Goal: Task Accomplishment & Management: Manage account settings

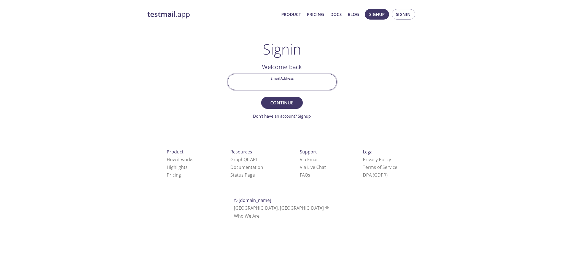
click at [319, 77] on input "Email Address" at bounding box center [282, 82] width 109 height 16
click at [401, 14] on span "Signin" at bounding box center [404, 14] width 15 height 7
click at [290, 83] on input "Email Address" at bounding box center [282, 82] width 109 height 16
type input "[PERSON_NAME][EMAIL_ADDRESS][DOMAIN_NAME]"
click at [286, 107] on button "Continue" at bounding box center [281, 103] width 41 height 12
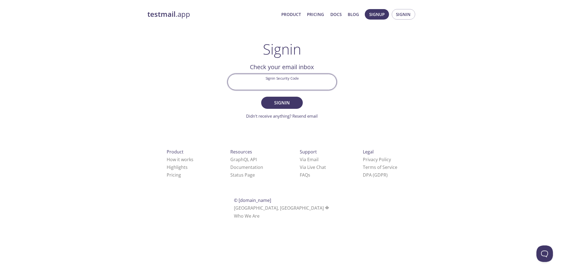
click at [273, 90] on div at bounding box center [282, 82] width 109 height 16
type input "AJH2A97"
click at [261, 97] on button "Signin" at bounding box center [281, 103] width 41 height 12
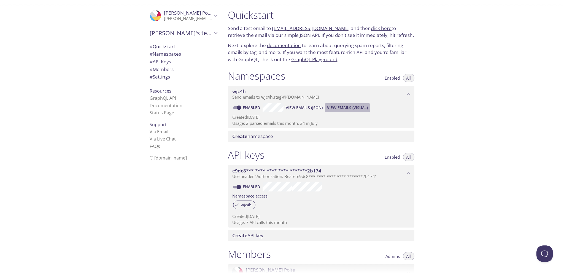
click at [342, 108] on span "View Emails (Visual)" at bounding box center [347, 108] width 41 height 7
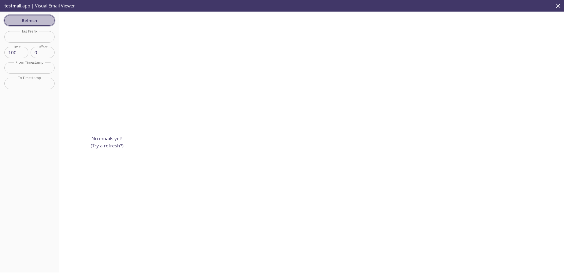
click at [46, 21] on span "Refresh" at bounding box center [29, 20] width 41 height 7
